Goal: Task Accomplishment & Management: Complete application form

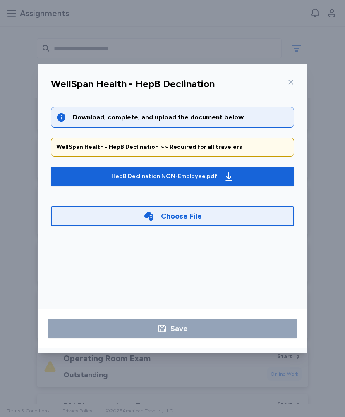
click at [153, 216] on icon at bounding box center [148, 216] width 11 height 11
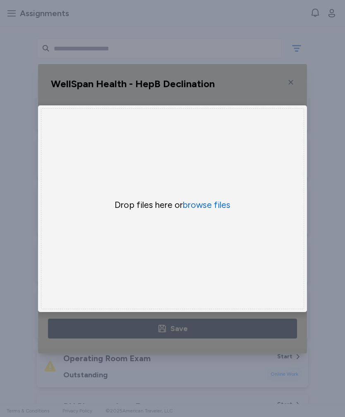
click at [215, 209] on button "browse files" at bounding box center [207, 205] width 48 height 12
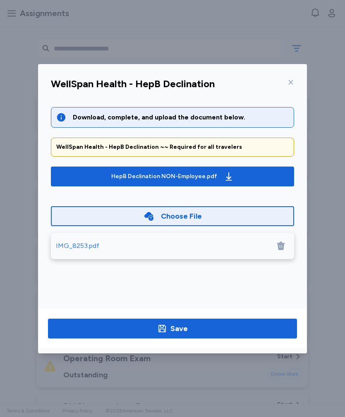
click at [75, 243] on div "IMG_8253.pdf" at bounding box center [77, 246] width 43 height 10
click at [179, 329] on div "Save" at bounding box center [178, 329] width 17 height 12
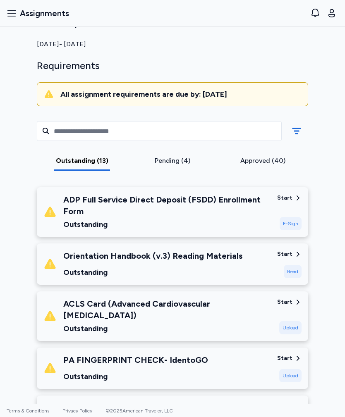
scroll to position [25, 0]
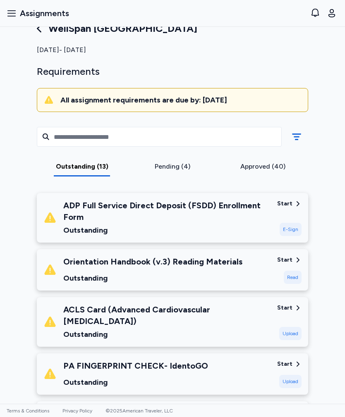
click at [88, 267] on div "Orientation Handbook (v.3) Reading Materials" at bounding box center [152, 262] width 179 height 12
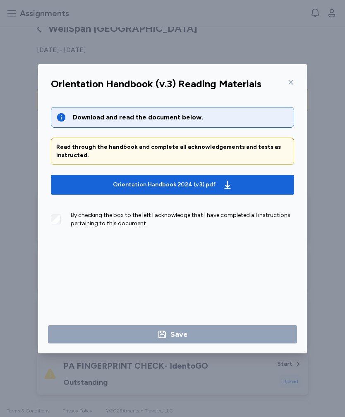
click at [87, 177] on button "Orientation Handbook 2024 (v3).pdf" at bounding box center [172, 185] width 243 height 20
click at [285, 83] on div at bounding box center [289, 82] width 10 height 13
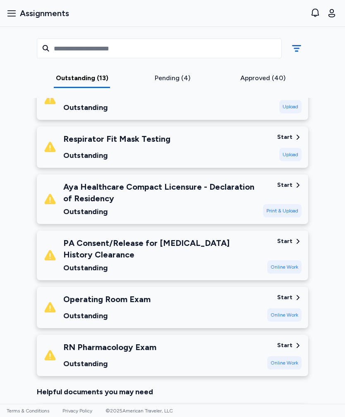
scroll to position [494, 0]
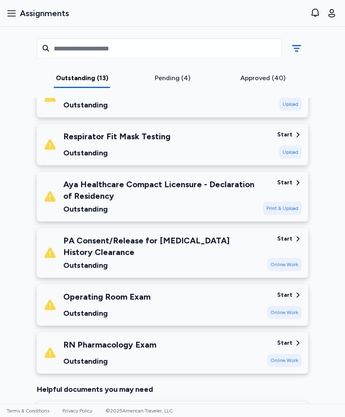
click at [74, 189] on div "Aya Healthcare Compact Licensure - Declaration of Residency" at bounding box center [159, 190] width 193 height 23
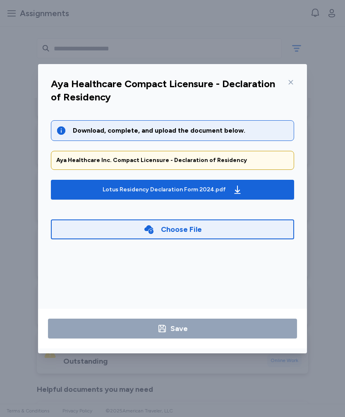
click at [84, 185] on span "Lotus Residency Declaration Form 2024.pdf" at bounding box center [172, 189] width 230 height 13
click at [152, 231] on icon at bounding box center [148, 229] width 9 height 9
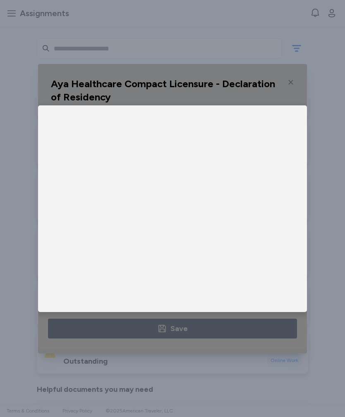
click at [152, 230] on div "Drop files here or browse files" at bounding box center [172, 208] width 263 height 201
click at [221, 206] on button "browse files" at bounding box center [207, 205] width 48 height 12
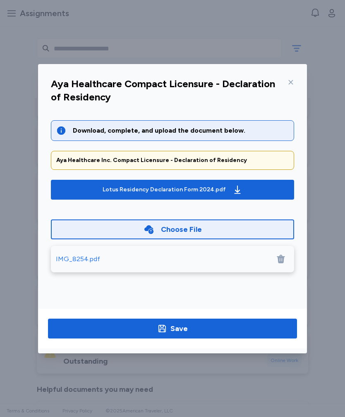
click at [184, 331] on div "Save" at bounding box center [178, 329] width 17 height 12
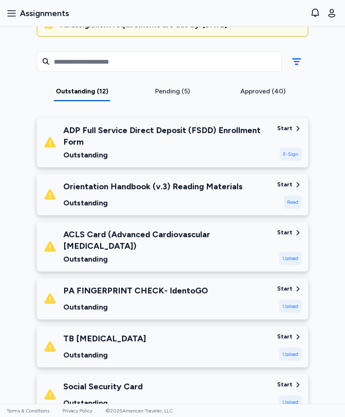
scroll to position [100, 0]
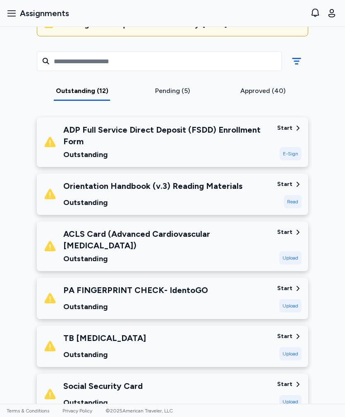
click at [280, 126] on div "Start" at bounding box center [284, 128] width 15 height 8
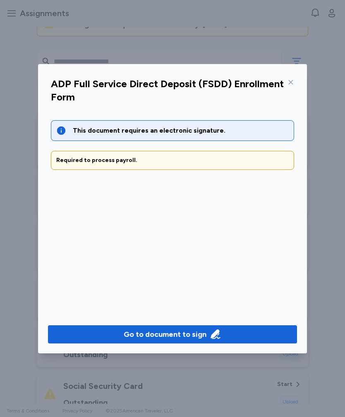
click at [290, 82] on icon at bounding box center [291, 82] width 5 height 5
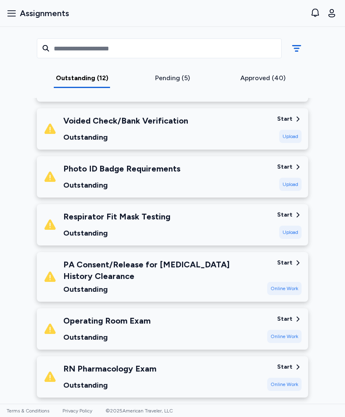
scroll to position [414, 0]
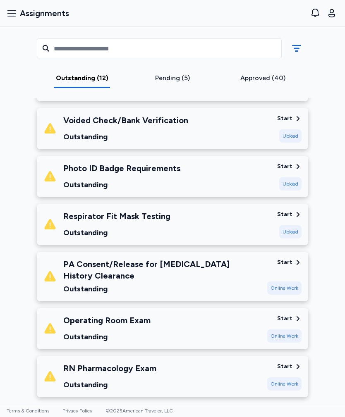
click at [285, 258] on div "Start" at bounding box center [284, 262] width 15 height 8
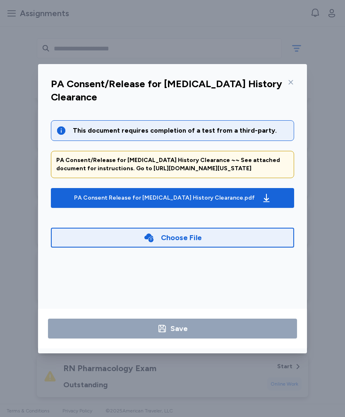
click at [164, 239] on div "Choose File" at bounding box center [181, 238] width 41 height 12
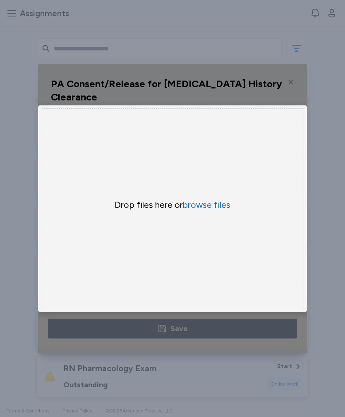
click at [215, 209] on button "browse files" at bounding box center [207, 205] width 48 height 12
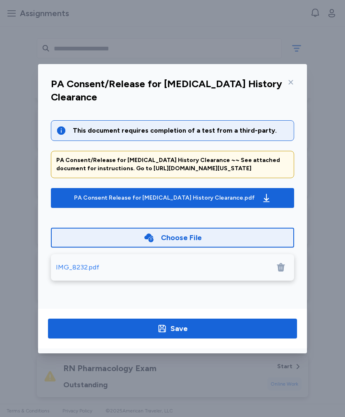
click at [89, 268] on div "IMG_8232.pdf" at bounding box center [77, 268] width 43 height 10
click at [180, 331] on div "Save" at bounding box center [178, 329] width 17 height 12
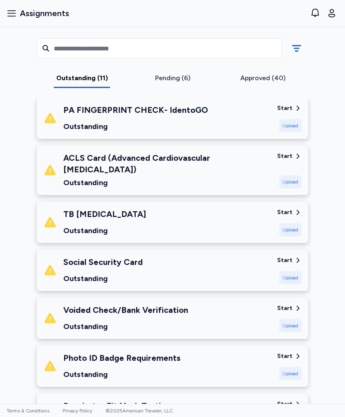
scroll to position [227, 0]
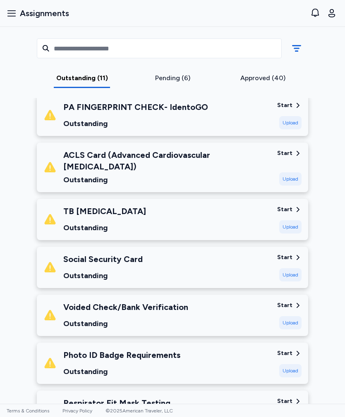
click at [207, 254] on div "Social Security Card Outstanding" at bounding box center [156, 267] width 227 height 28
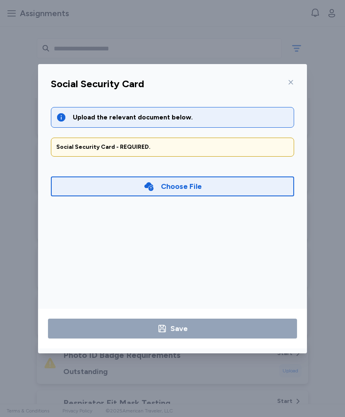
click at [292, 77] on div at bounding box center [289, 82] width 10 height 13
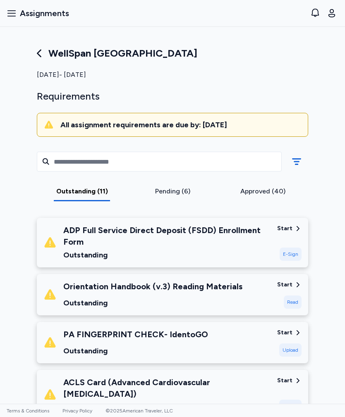
scroll to position [0, 0]
click at [187, 194] on div "Pending (6)" at bounding box center [173, 191] width 84 height 10
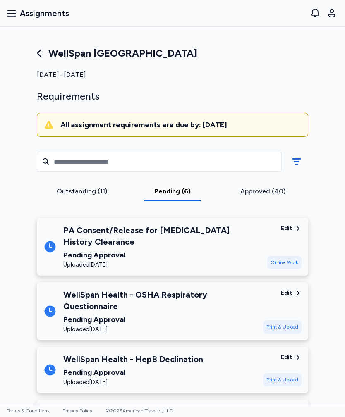
click at [93, 192] on div "Outstanding (11)" at bounding box center [82, 191] width 84 height 10
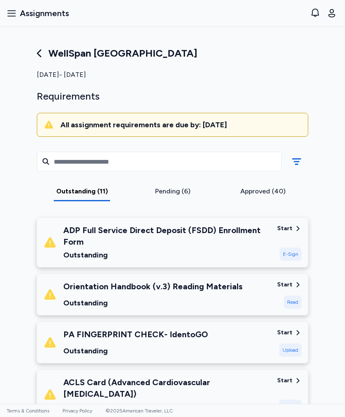
click at [329, 17] on icon "button" at bounding box center [332, 13] width 10 height 10
click at [280, 86] on button "Sign out" at bounding box center [285, 86] width 106 height 17
